Goal: Transaction & Acquisition: Purchase product/service

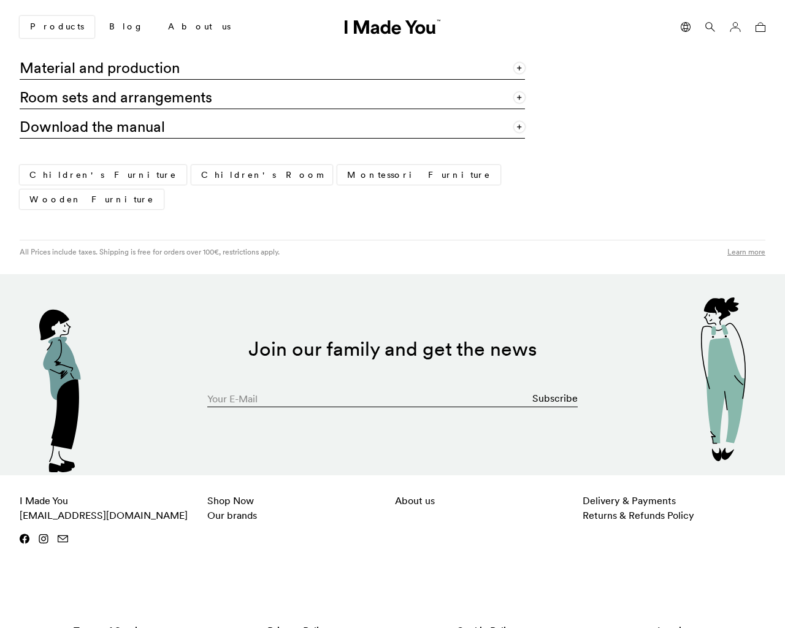
scroll to position [1161, 0]
type input "[EMAIL_ADDRESS][DOMAIN_NAME]"
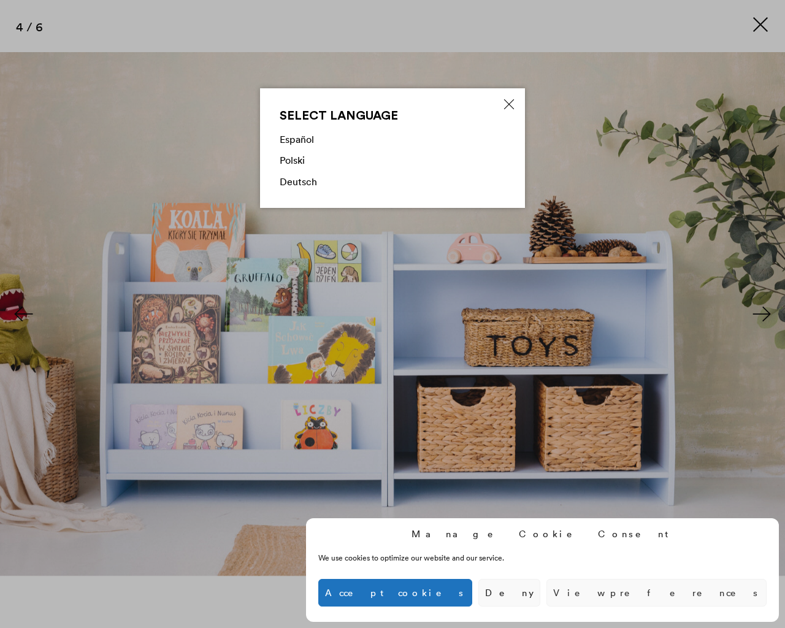
scroll to position [1161, 0]
